Goal: Information Seeking & Learning: Learn about a topic

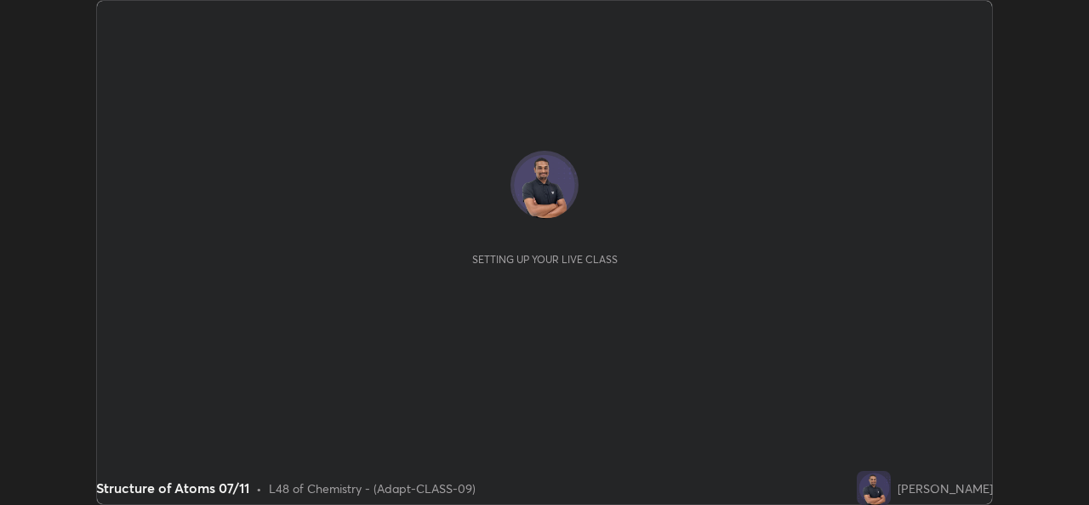
scroll to position [505, 1088]
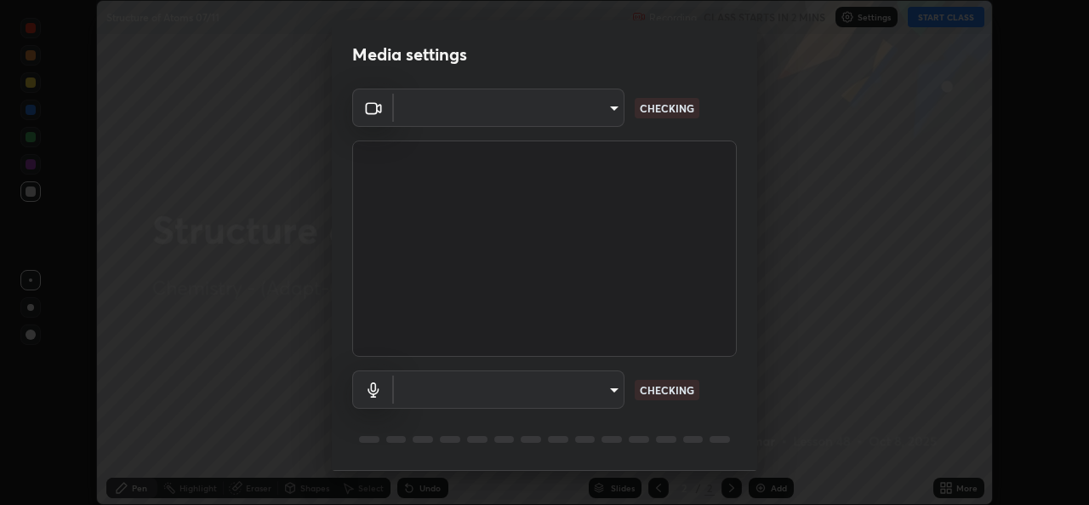
type input "162a4bef6d5de59660943d10e2777e2613c591b7fe343c7323db06c6e3c7e835"
click at [588, 392] on body "Erase all Structure of Atoms 07/11 Recording CLASS STARTS IN 2 MINS Settings ST…" at bounding box center [544, 252] width 1089 height 505
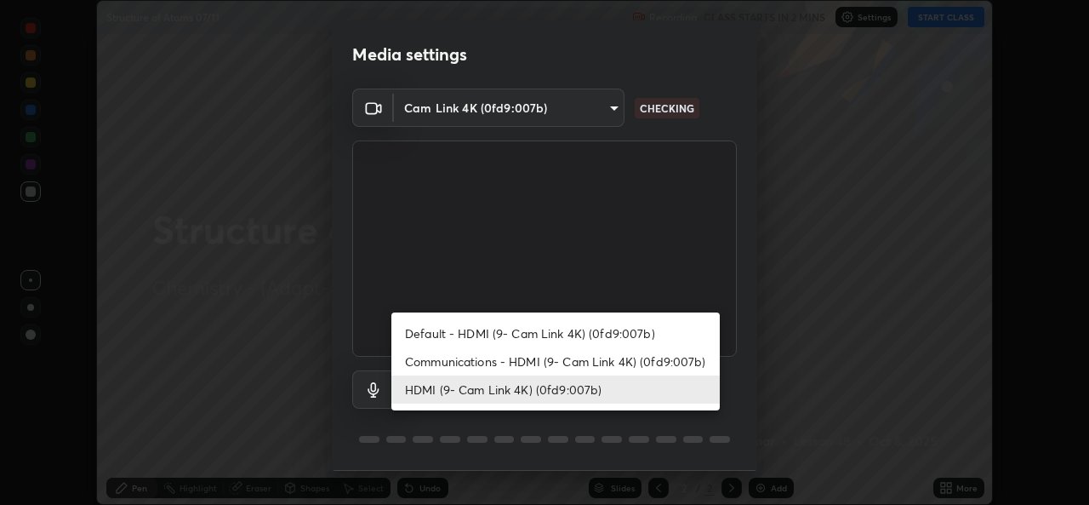
click at [555, 373] on li "Communications - HDMI (9- Cam Link 4K) (0fd9:007b)" at bounding box center [555, 361] width 328 height 28
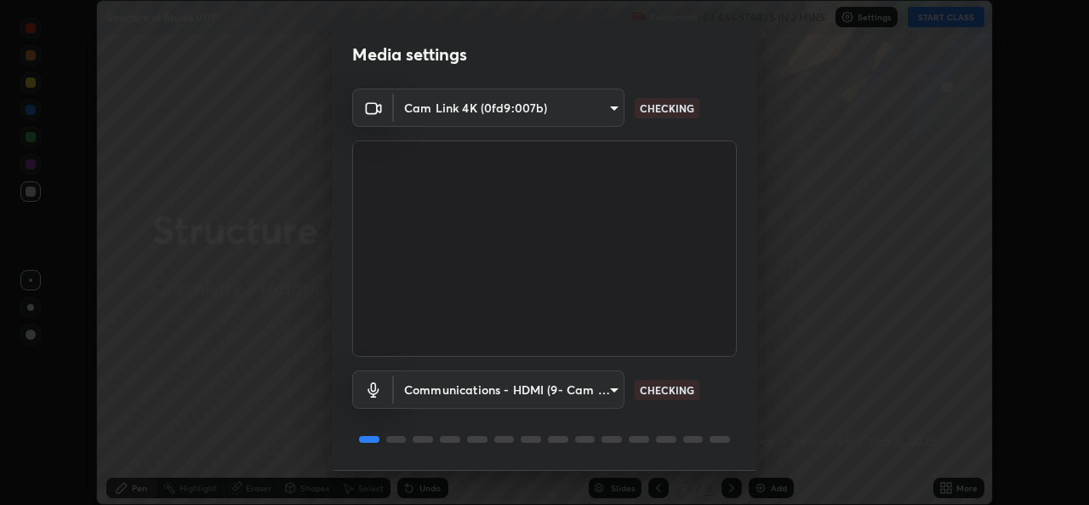
click at [533, 402] on body "Erase all Structure of Atoms 07/11 Recording CLASS STARTS IN 2 MINS Settings ST…" at bounding box center [544, 252] width 1089 height 505
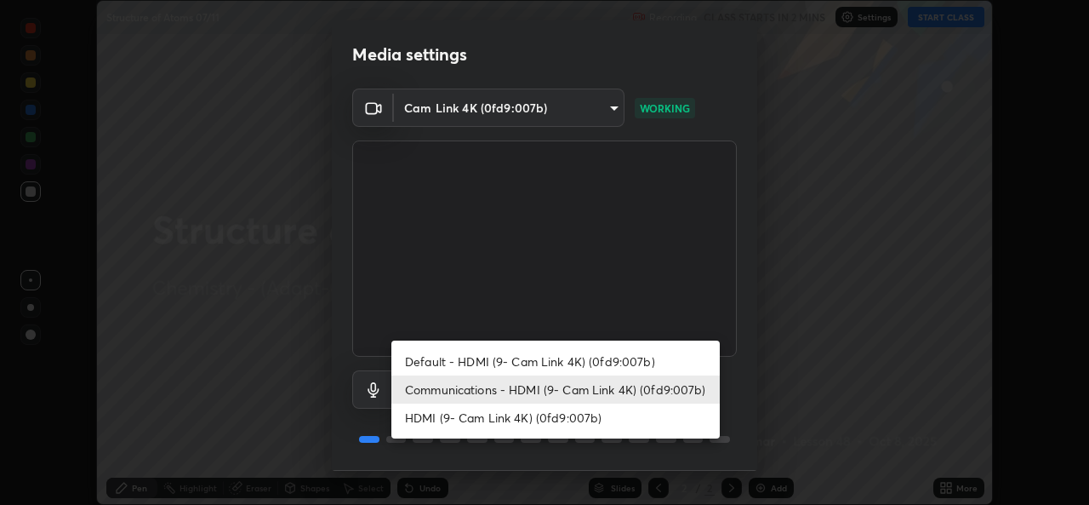
click at [557, 430] on li "HDMI (9- Cam Link 4K) (0fd9:007b)" at bounding box center [555, 417] width 328 height 28
type input "1d4febaa8ec43250a5abd803b4b9017d31c20cfa2482e27e93703920a67056a4"
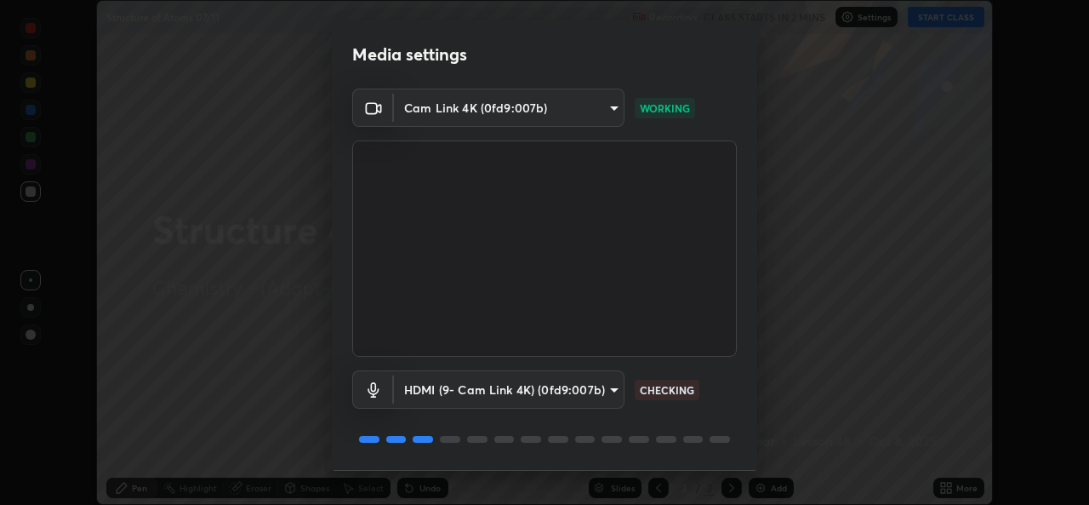
scroll to position [54, 0]
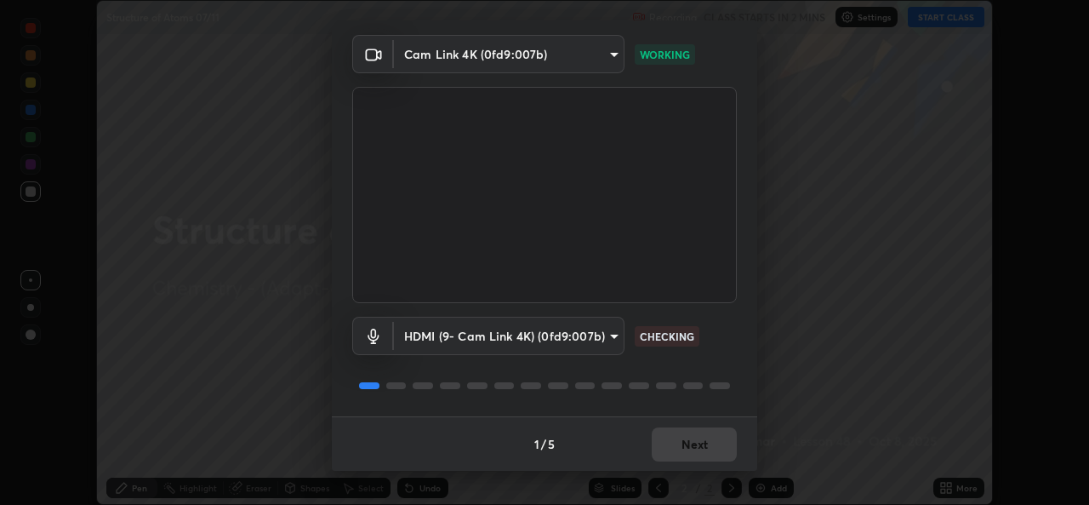
click at [675, 434] on div "1 / 5 Next" at bounding box center [544, 443] width 425 height 54
click at [697, 439] on div "1 / 5 Next" at bounding box center [544, 443] width 425 height 54
click at [703, 440] on div "1 / 5 Next" at bounding box center [544, 443] width 425 height 54
click at [708, 436] on div "1 / 5 Next" at bounding box center [544, 443] width 425 height 54
click at [704, 443] on div "1 / 5 Next" at bounding box center [544, 443] width 425 height 54
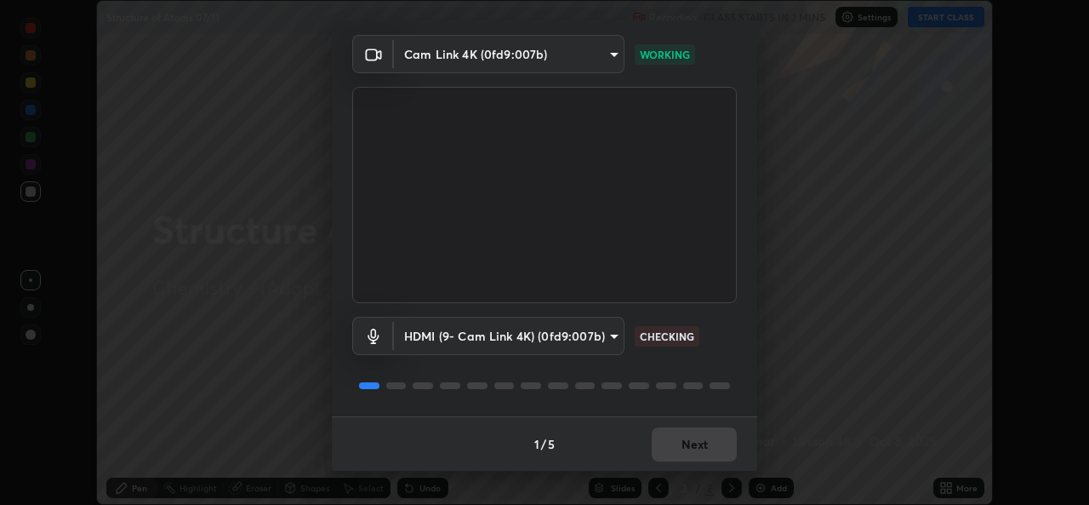
click at [710, 444] on div "1 / 5 Next" at bounding box center [544, 443] width 425 height 54
click at [698, 467] on div "1 / 5 Next" at bounding box center [544, 443] width 425 height 54
click at [698, 452] on div "1 / 5 Next" at bounding box center [544, 443] width 425 height 54
click at [693, 448] on div "1 / 5 Next" at bounding box center [544, 443] width 425 height 54
click at [698, 450] on div "1 / 5 Next" at bounding box center [544, 443] width 425 height 54
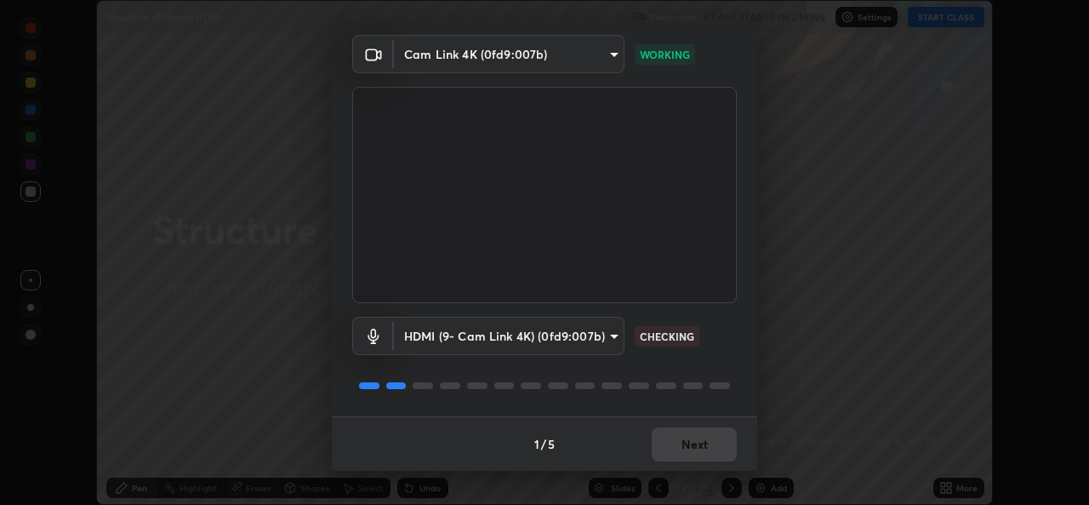
click at [702, 448] on div "1 / 5 Next" at bounding box center [544, 443] width 425 height 54
click at [707, 449] on div "1 / 5 Next" at bounding box center [544, 443] width 425 height 54
click at [705, 442] on div "1 / 5 Next" at bounding box center [544, 443] width 425 height 54
click at [708, 437] on div "1 / 5 Next" at bounding box center [544, 443] width 425 height 54
click at [715, 436] on div "1 / 5 Next" at bounding box center [544, 443] width 425 height 54
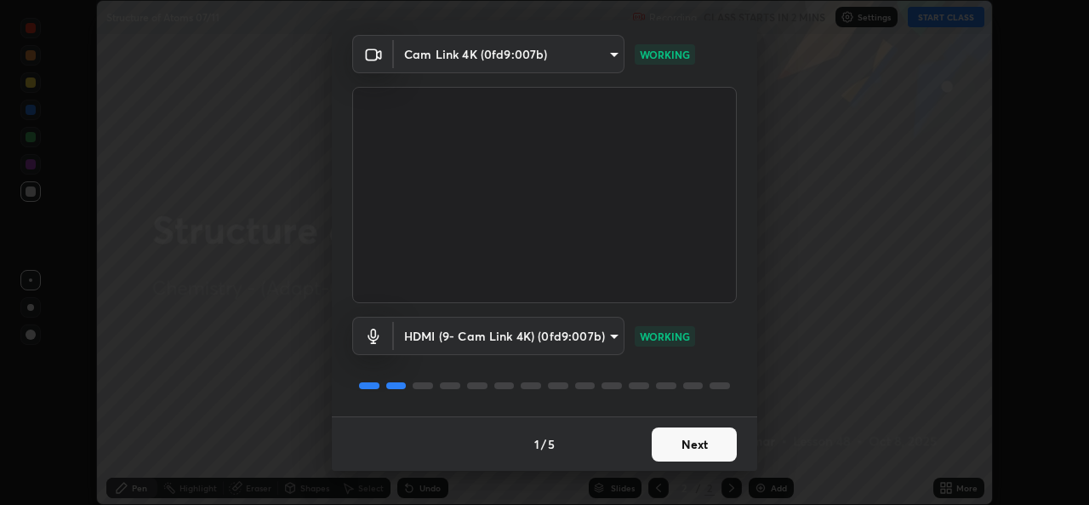
click at [715, 438] on button "Next" at bounding box center [694, 444] width 85 height 34
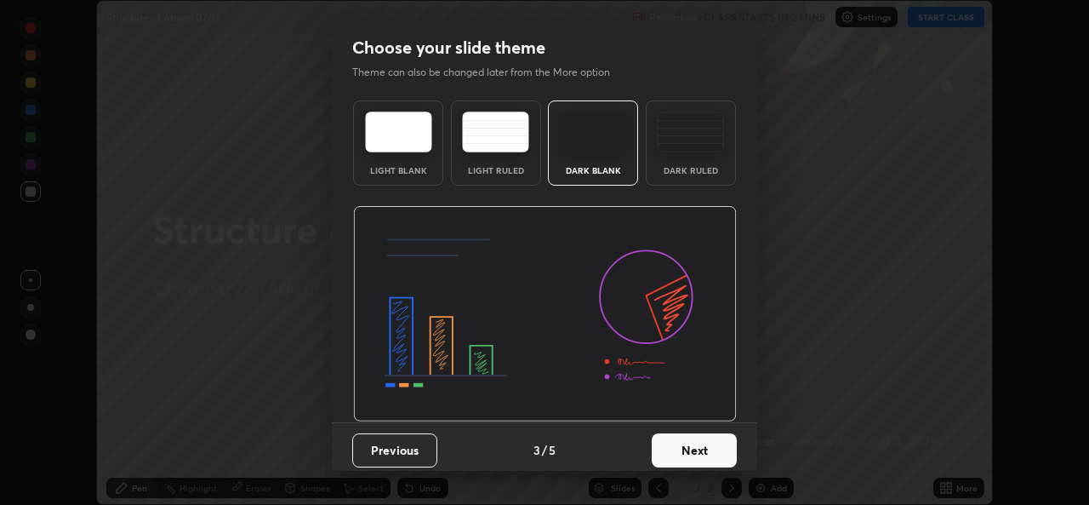
click at [715, 442] on button "Next" at bounding box center [694, 450] width 85 height 34
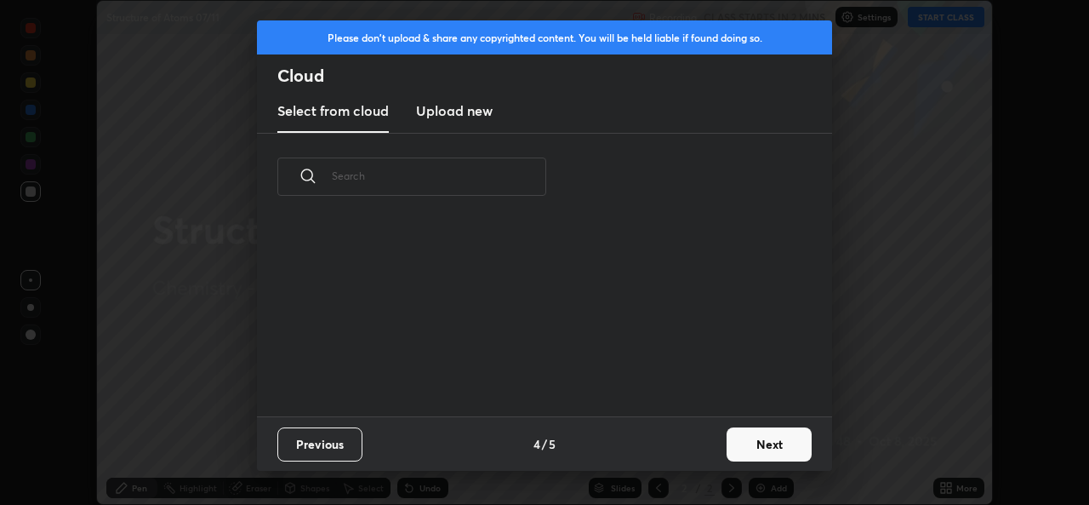
click at [727, 437] on button "Next" at bounding box center [769, 444] width 85 height 34
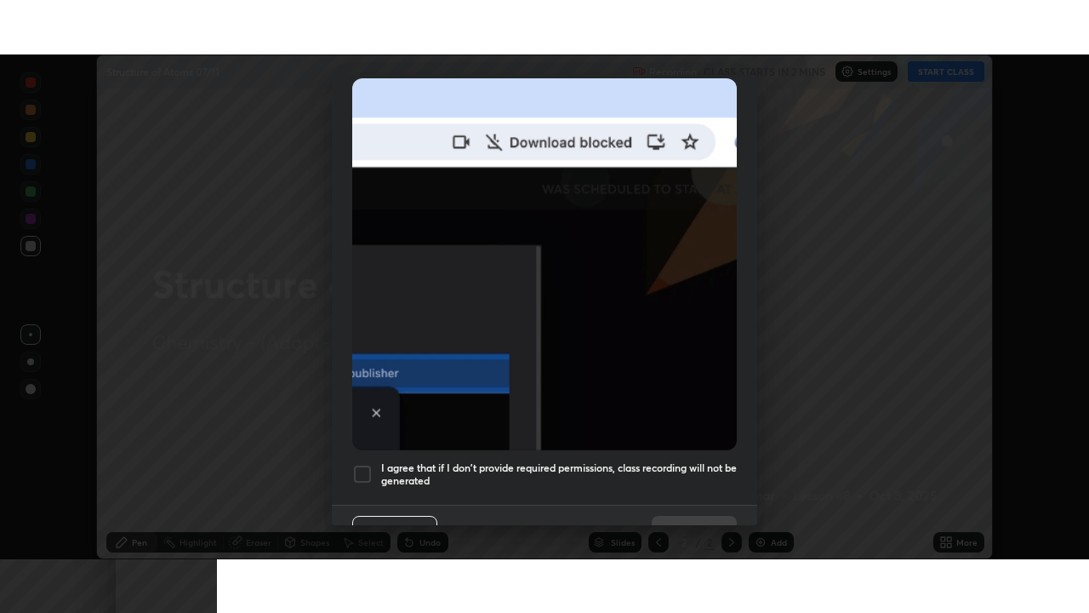
scroll to position [401, 0]
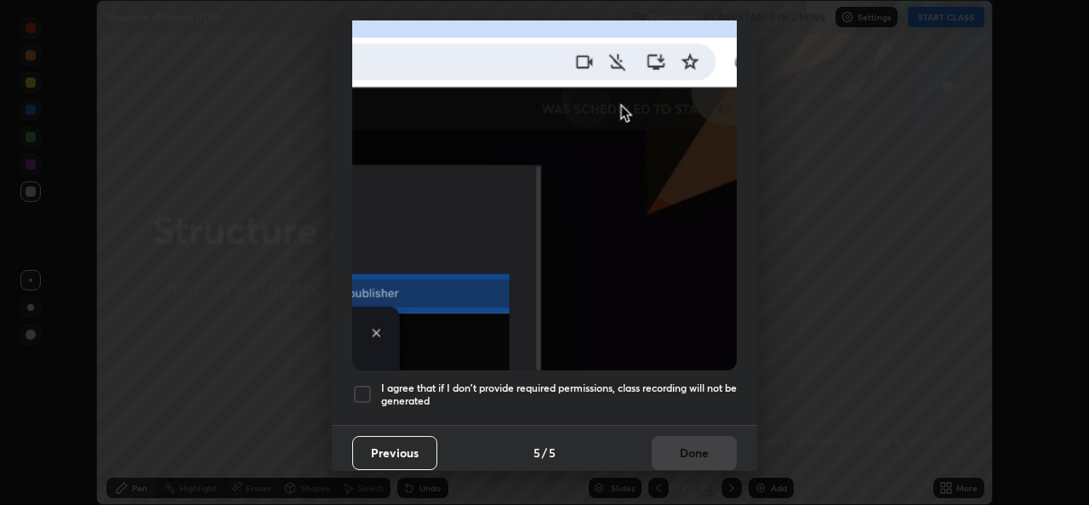
click at [356, 384] on div at bounding box center [362, 394] width 20 height 20
click at [679, 439] on button "Done" at bounding box center [694, 453] width 85 height 34
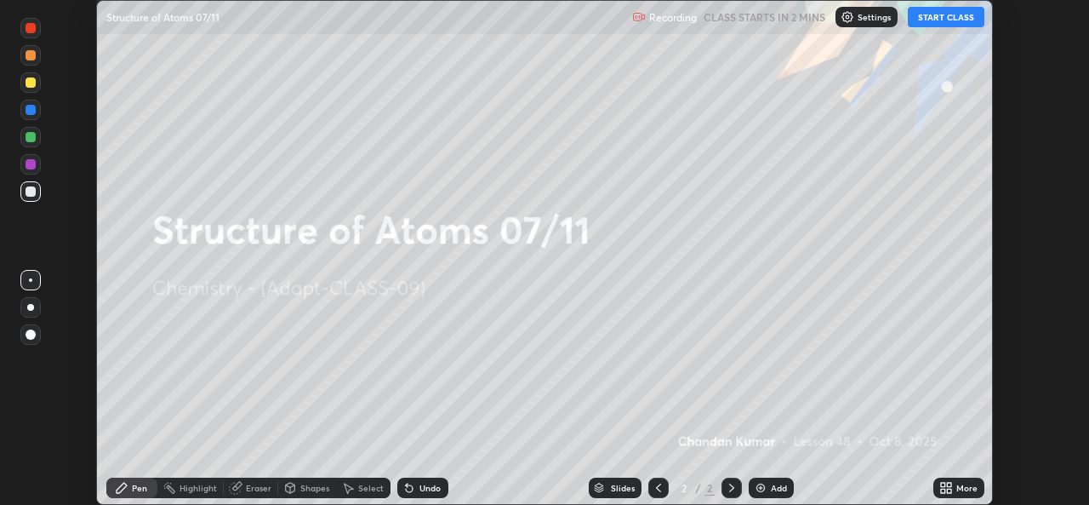
click at [943, 484] on icon at bounding box center [943, 484] width 4 height 4
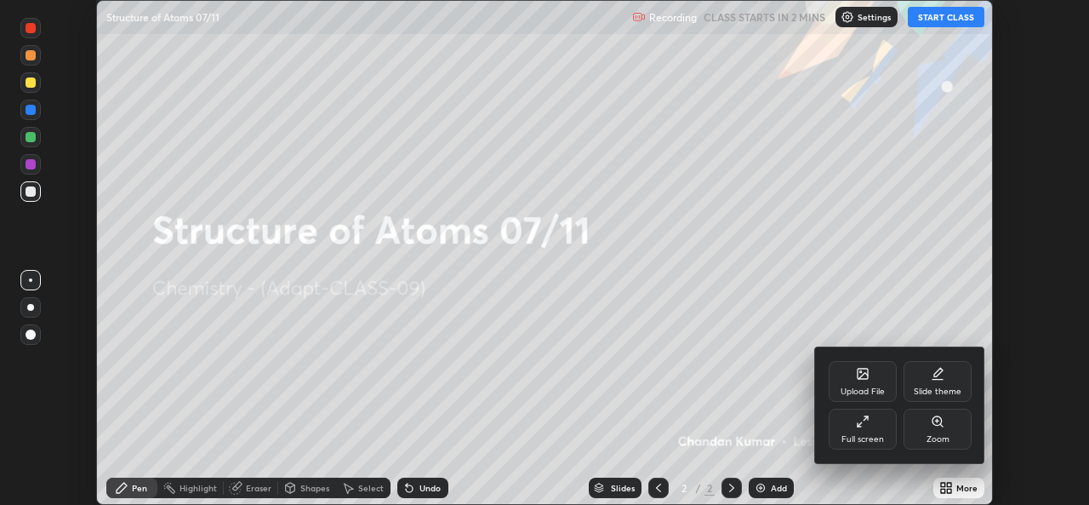
click at [851, 430] on div "Full screen" at bounding box center [863, 428] width 68 height 41
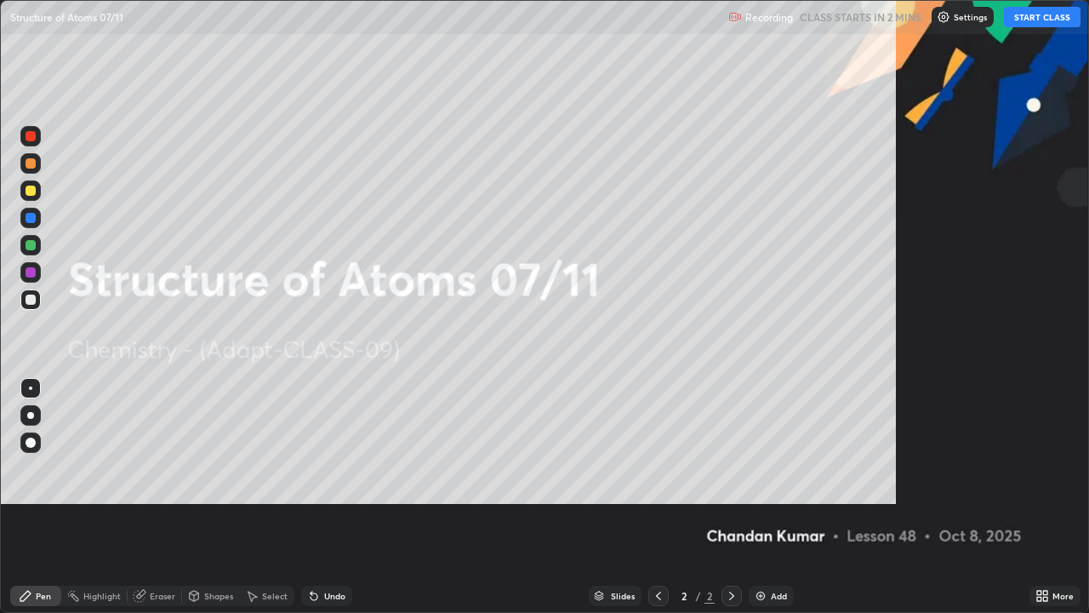
scroll to position [613, 1089]
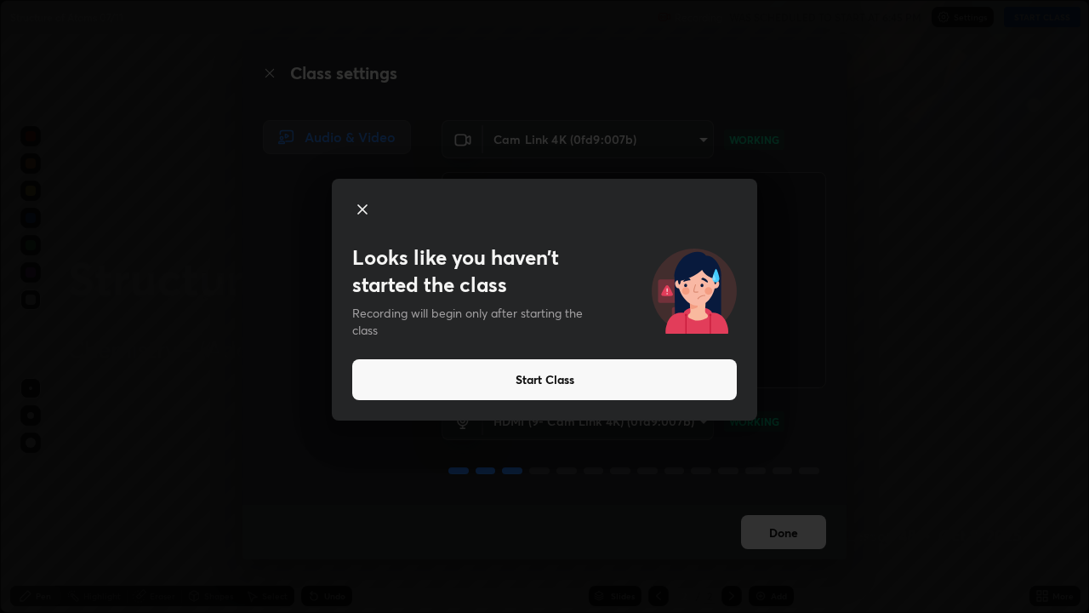
click at [552, 375] on button "Start Class" at bounding box center [544, 379] width 385 height 41
click at [556, 377] on button "Start Class" at bounding box center [544, 379] width 385 height 41
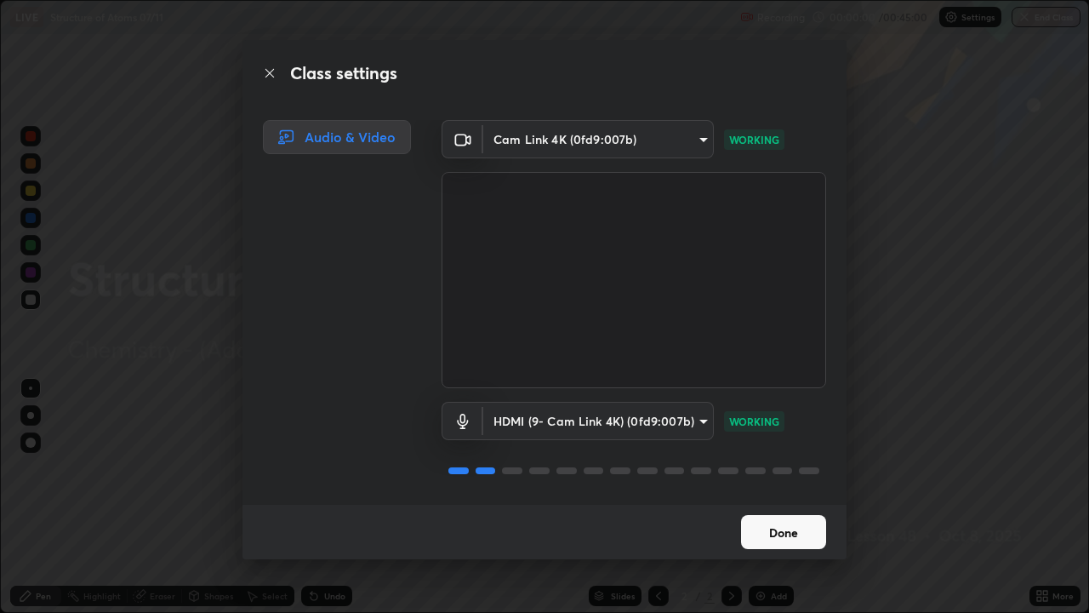
click at [557, 379] on video at bounding box center [634, 280] width 385 height 216
click at [794, 504] on button "Done" at bounding box center [783, 532] width 85 height 34
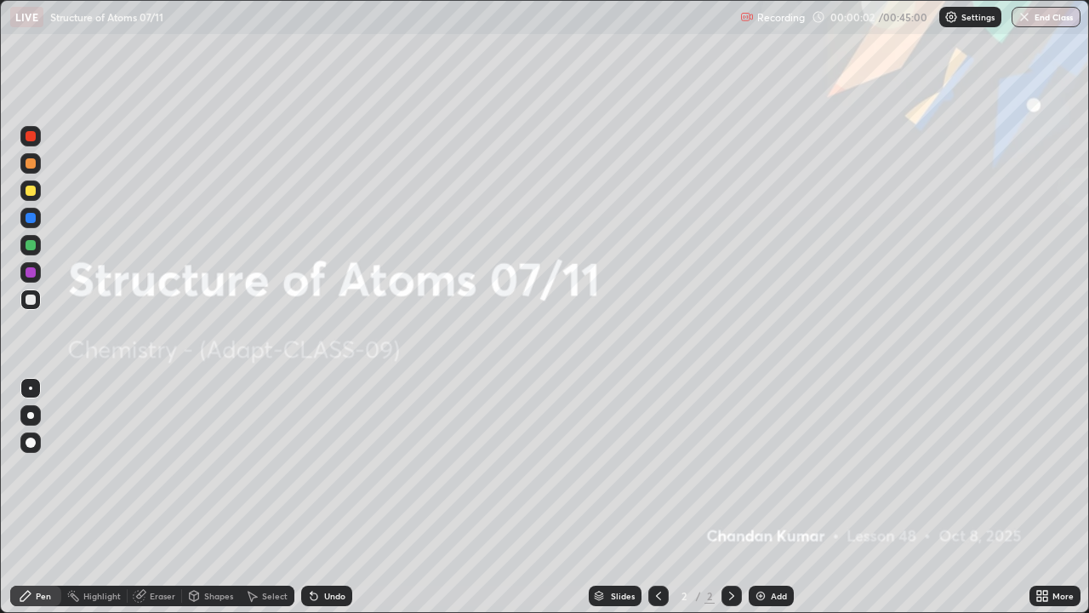
click at [778, 504] on div "Add" at bounding box center [779, 595] width 16 height 9
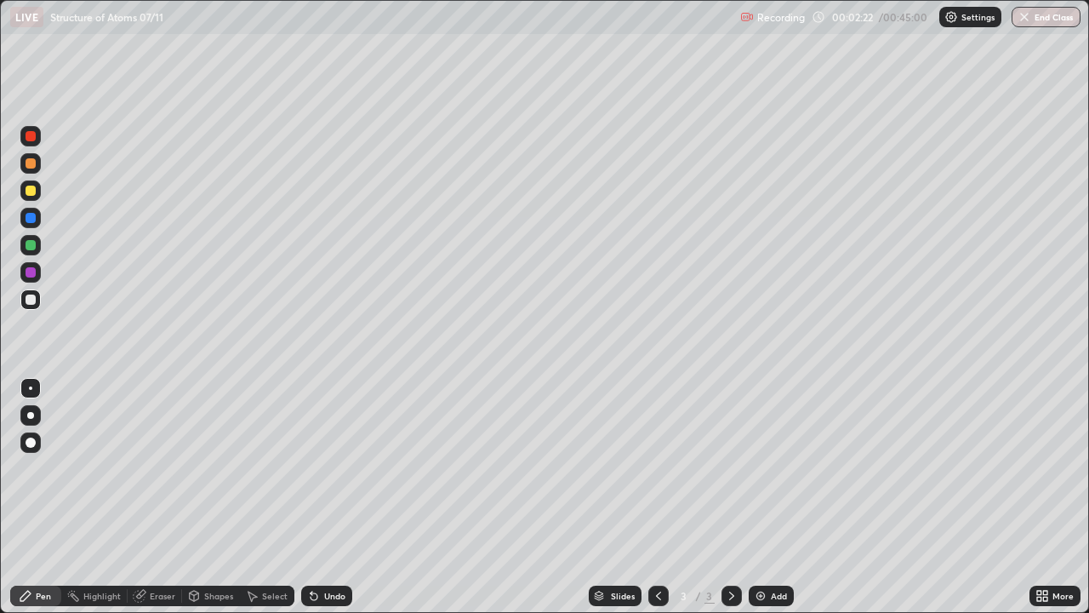
click at [778, 504] on div "Add" at bounding box center [771, 595] width 45 height 20
click at [779, 504] on div "Add" at bounding box center [779, 595] width 16 height 9
click at [730, 504] on icon at bounding box center [732, 596] width 14 height 14
click at [657, 504] on icon at bounding box center [659, 596] width 14 height 14
click at [776, 504] on div "Add" at bounding box center [779, 595] width 16 height 9
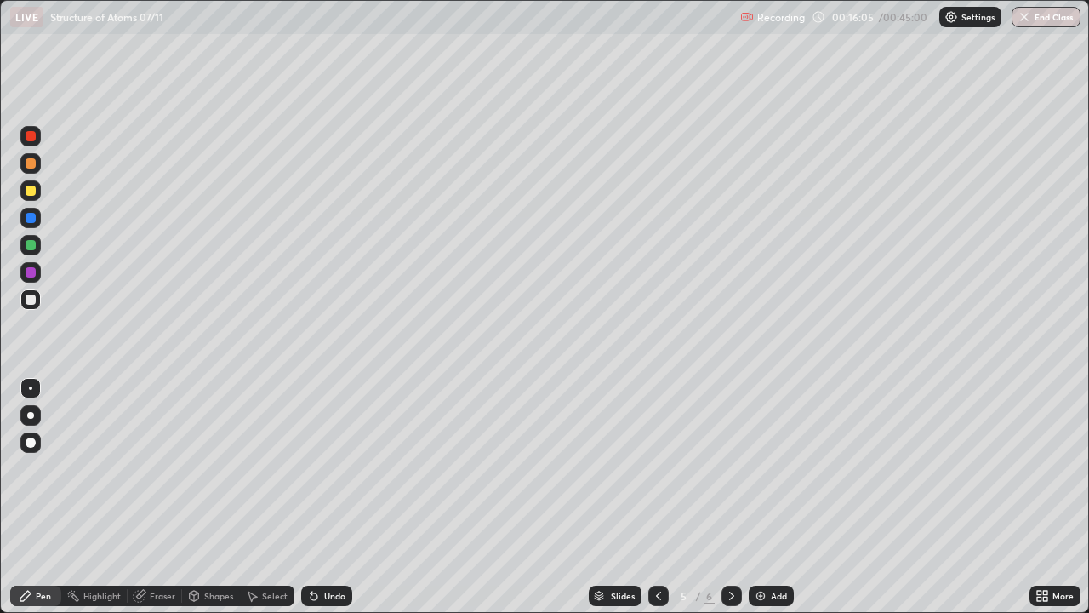
click at [771, 504] on div "Add" at bounding box center [779, 595] width 16 height 9
click at [167, 504] on div "Eraser" at bounding box center [163, 595] width 26 height 9
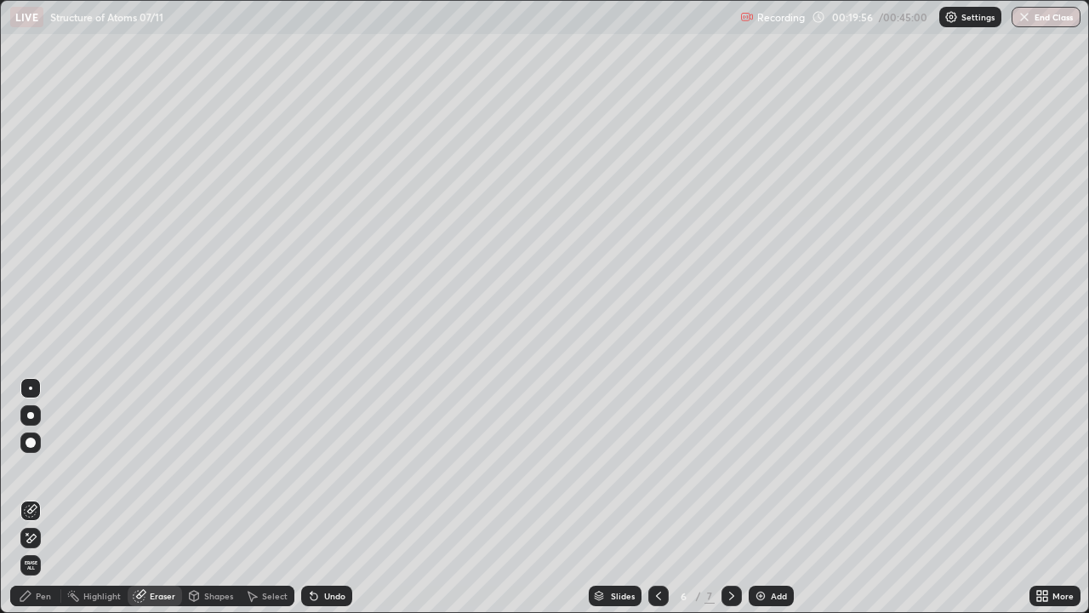
click at [43, 504] on div "Pen" at bounding box center [35, 595] width 51 height 20
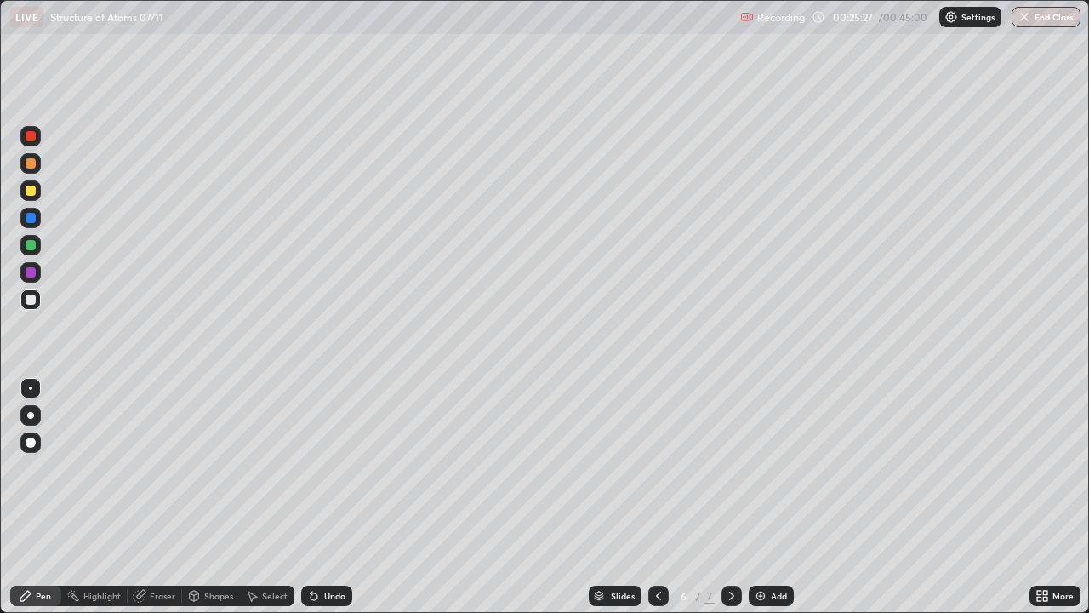
click at [8, 3] on div "LIVE Structure of Atoms 07/11 Recording 00:25:27 / 00:45:00 Settings End Class" at bounding box center [544, 17] width 1089 height 34
click at [771, 504] on div "Add" at bounding box center [779, 595] width 16 height 9
click at [31, 271] on div at bounding box center [31, 272] width 10 height 10
click at [762, 504] on img at bounding box center [761, 596] width 14 height 14
click at [768, 504] on div "Add" at bounding box center [771, 595] width 45 height 20
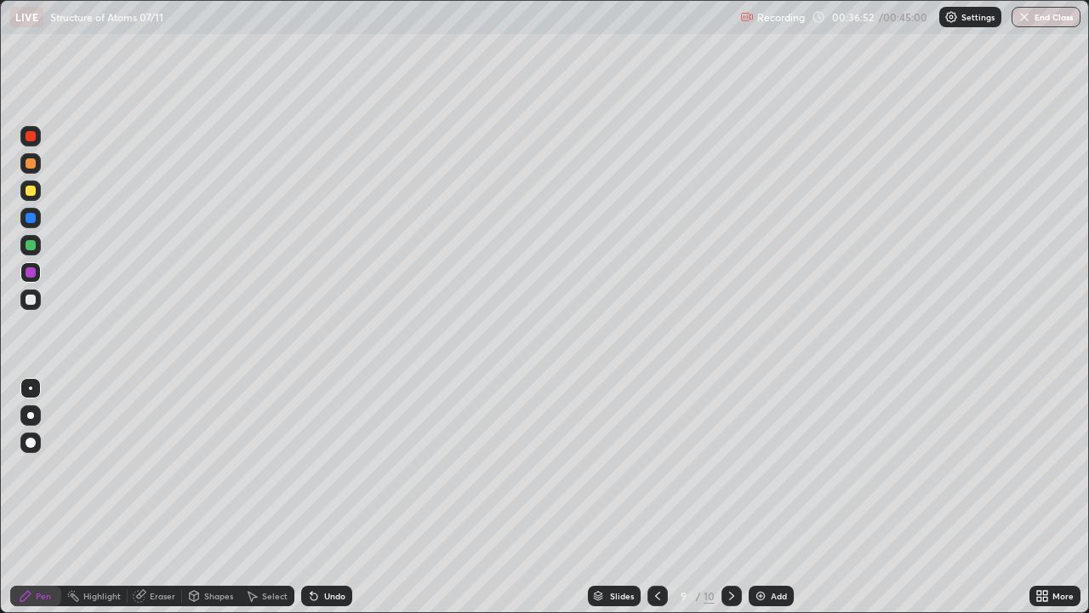
click at [777, 504] on div "Add" at bounding box center [779, 595] width 16 height 9
click at [658, 504] on icon at bounding box center [658, 595] width 5 height 9
click at [661, 504] on div at bounding box center [658, 595] width 20 height 20
click at [733, 504] on div at bounding box center [731, 595] width 20 height 20
click at [730, 504] on icon at bounding box center [732, 596] width 14 height 14
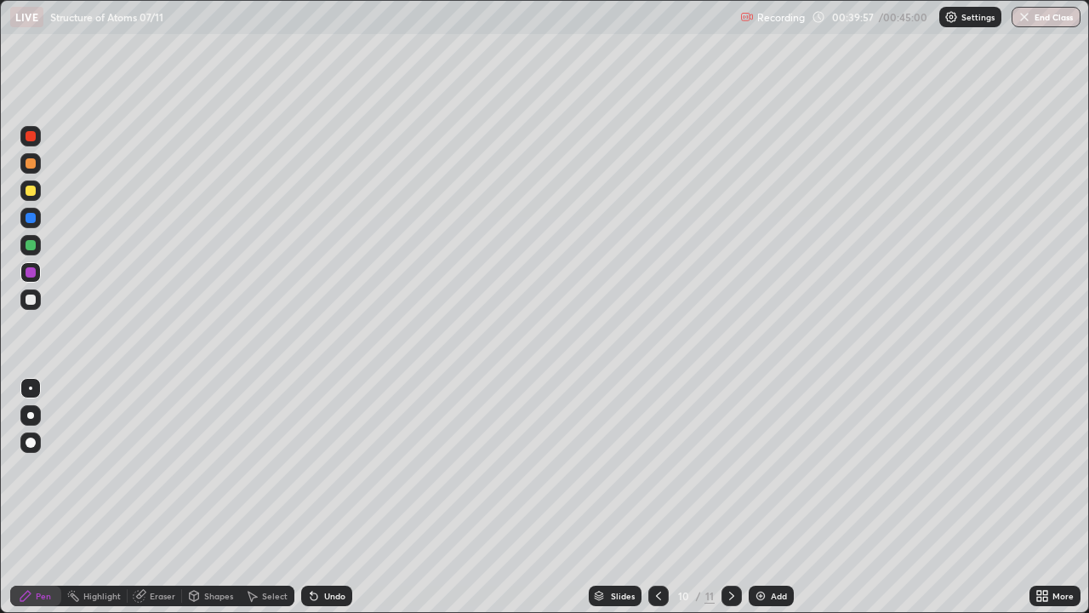
click at [658, 504] on icon at bounding box center [659, 596] width 14 height 14
click at [656, 504] on icon at bounding box center [659, 596] width 14 height 14
click at [732, 504] on icon at bounding box center [732, 596] width 14 height 14
click at [655, 504] on icon at bounding box center [659, 596] width 14 height 14
click at [732, 504] on icon at bounding box center [732, 596] width 14 height 14
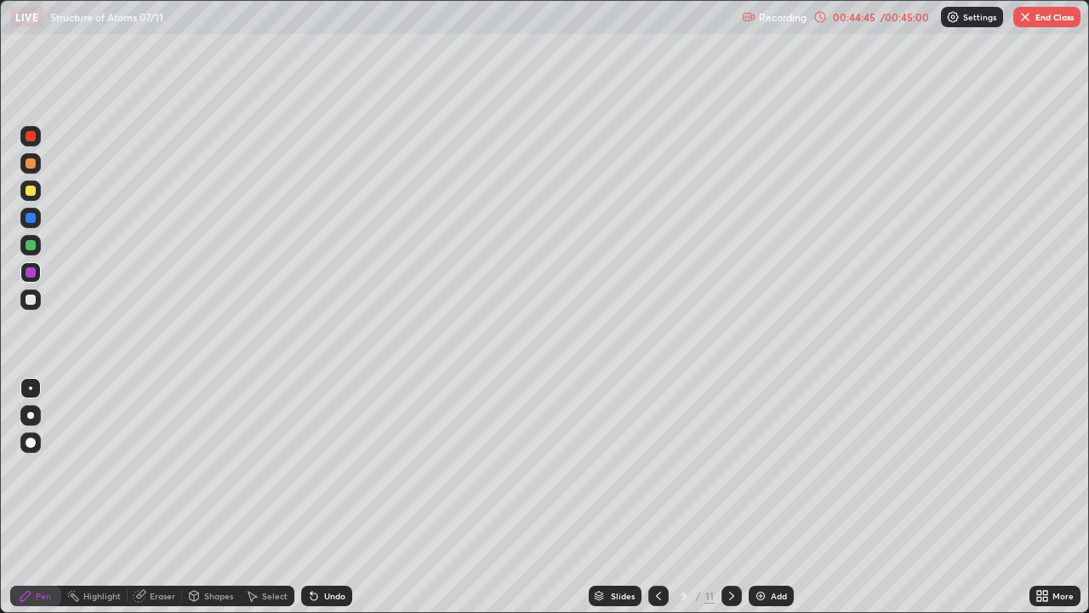
click at [735, 504] on icon at bounding box center [732, 596] width 14 height 14
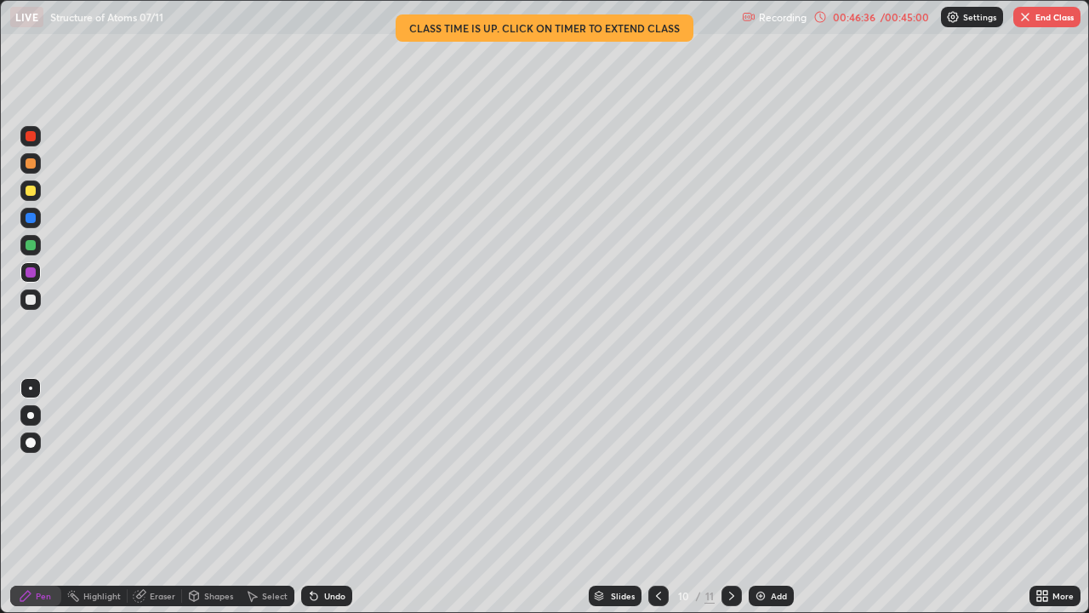
click at [1051, 15] on button "End Class" at bounding box center [1046, 17] width 67 height 20
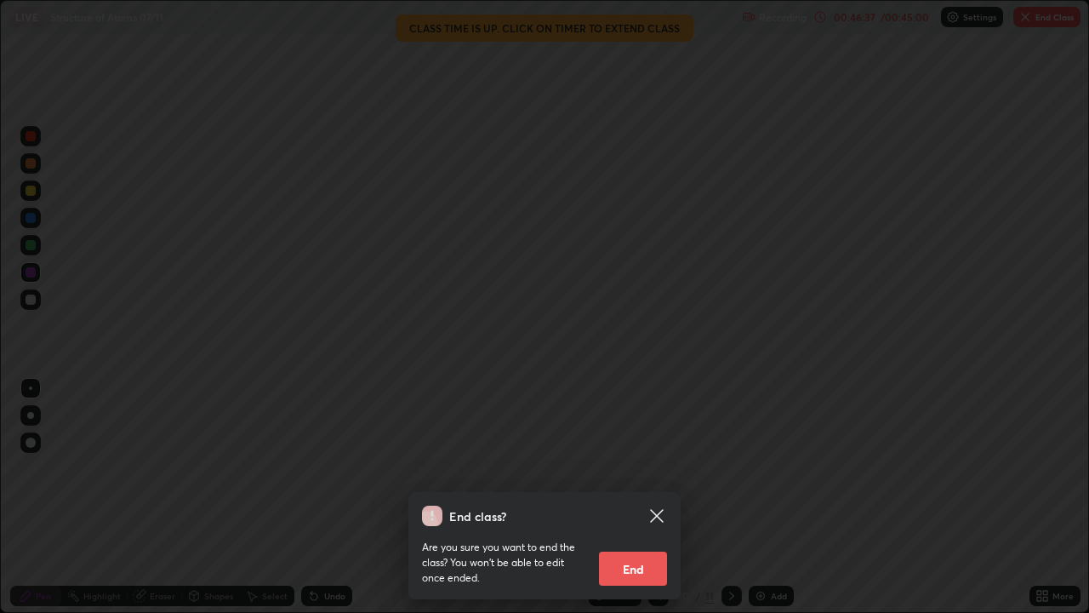
click at [640, 504] on button "End" at bounding box center [633, 568] width 68 height 34
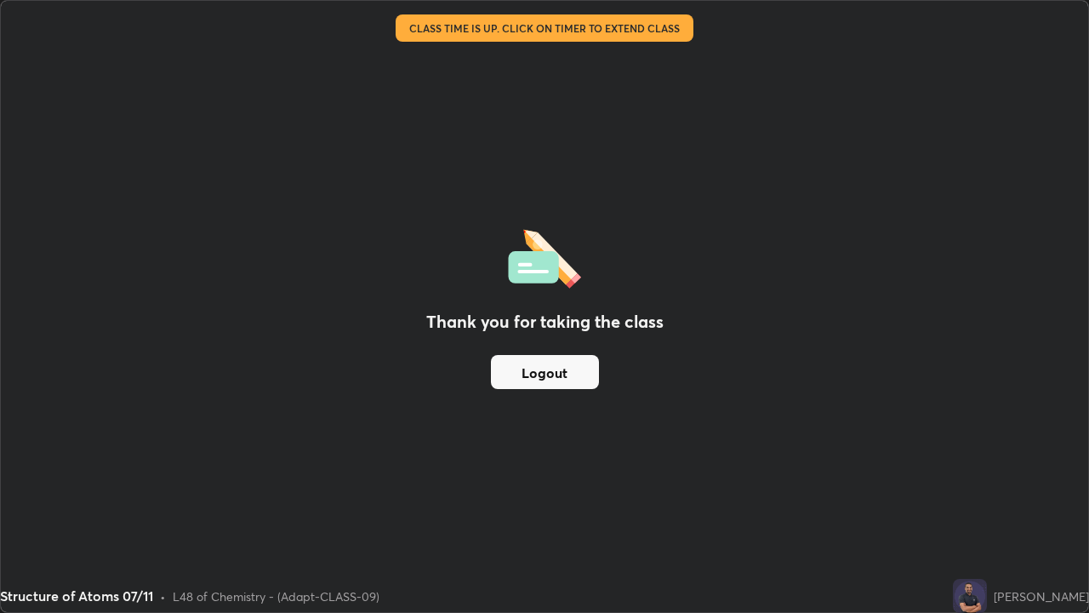
click at [524, 377] on button "Logout" at bounding box center [545, 372] width 108 height 34
